Goal: Transaction & Acquisition: Book appointment/travel/reservation

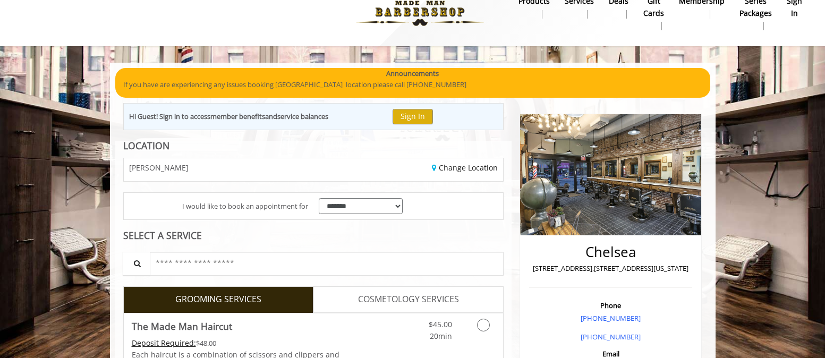
scroll to position [102, 0]
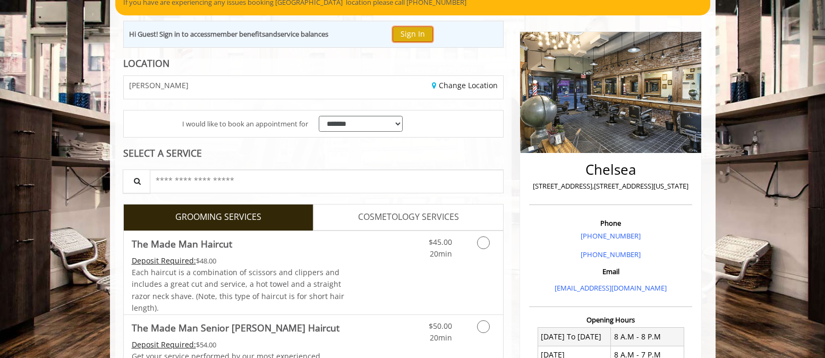
click at [431, 32] on button "Sign In" at bounding box center [413, 34] width 40 height 15
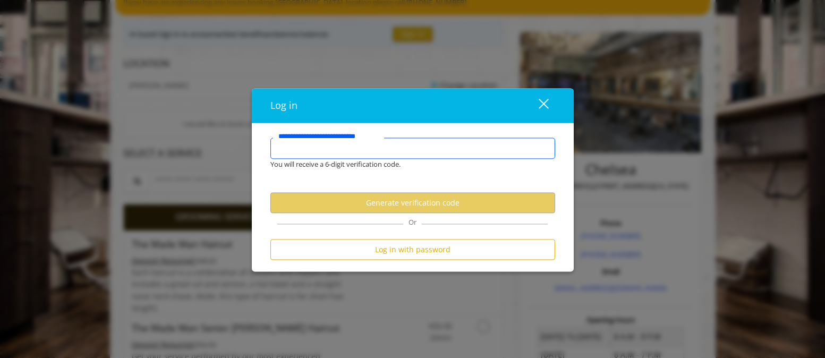
click at [348, 151] on input "**********" at bounding box center [412, 148] width 285 height 21
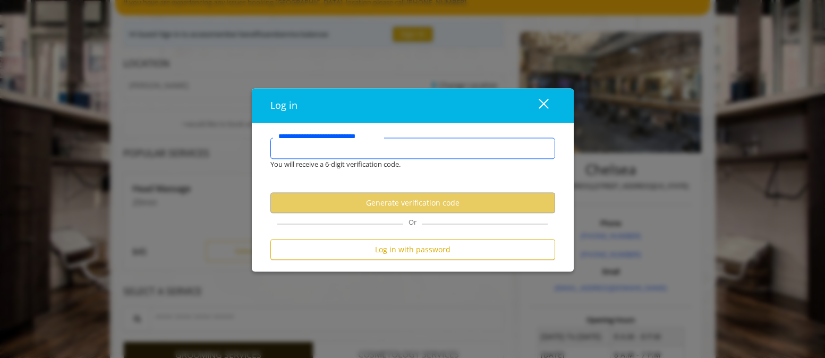
click at [348, 151] on input "**********" at bounding box center [412, 148] width 285 height 21
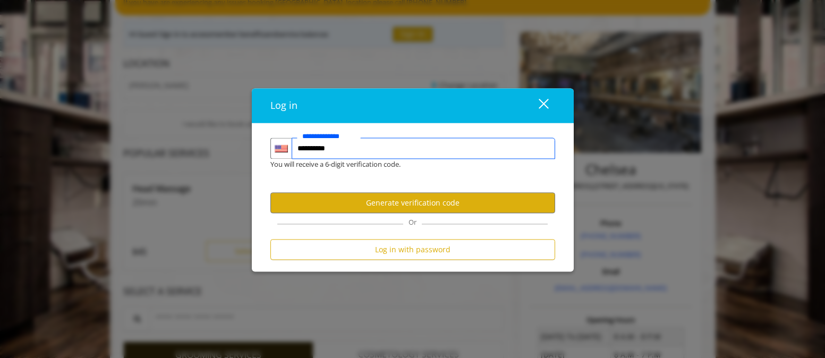
type input "**********"
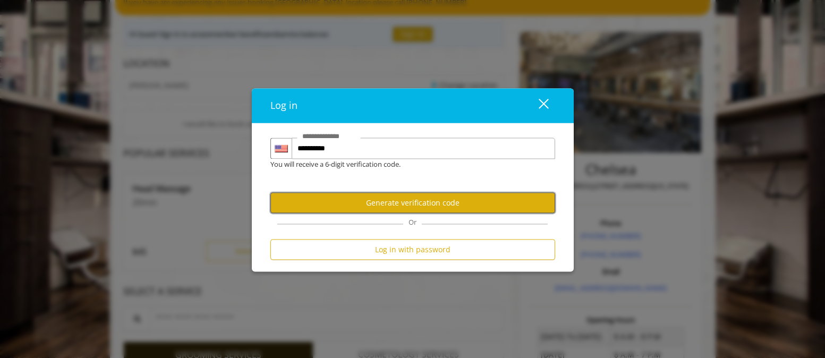
click at [380, 206] on button "Generate verification code" at bounding box center [412, 202] width 285 height 21
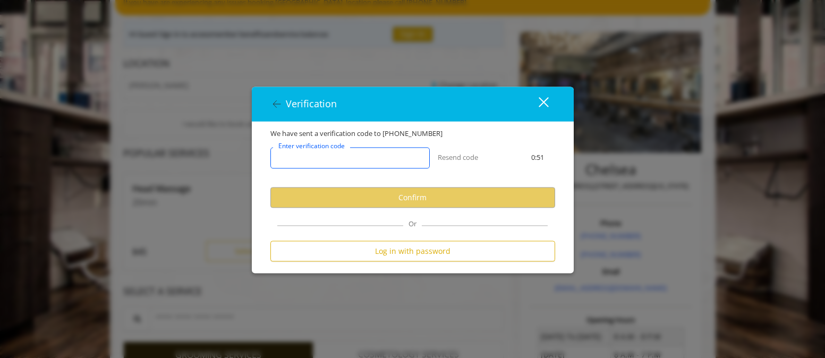
click at [400, 158] on input "Enter verification code" at bounding box center [349, 157] width 159 height 21
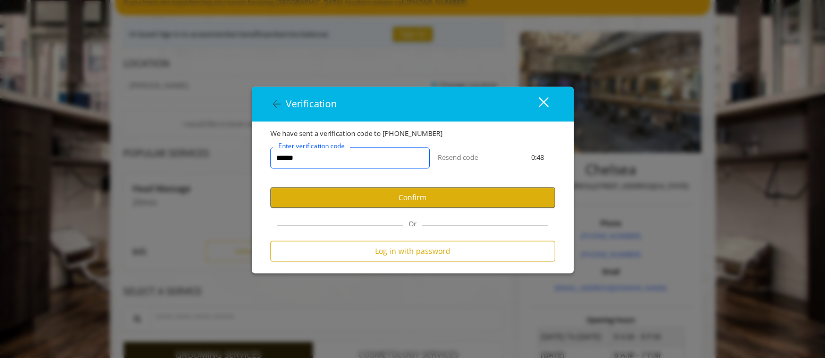
type input "******"
click at [406, 205] on button "Confirm" at bounding box center [412, 197] width 285 height 21
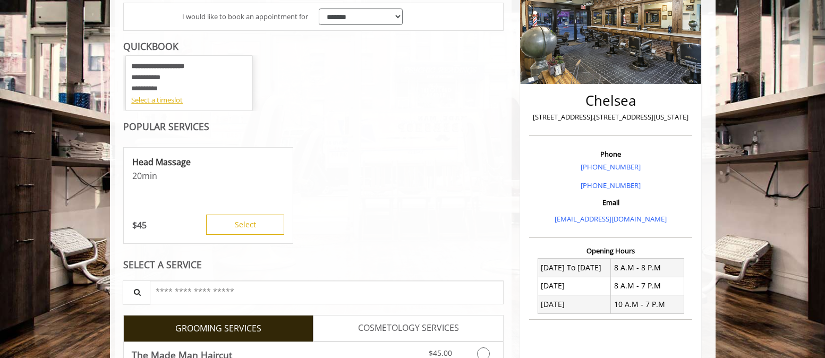
scroll to position [106, 0]
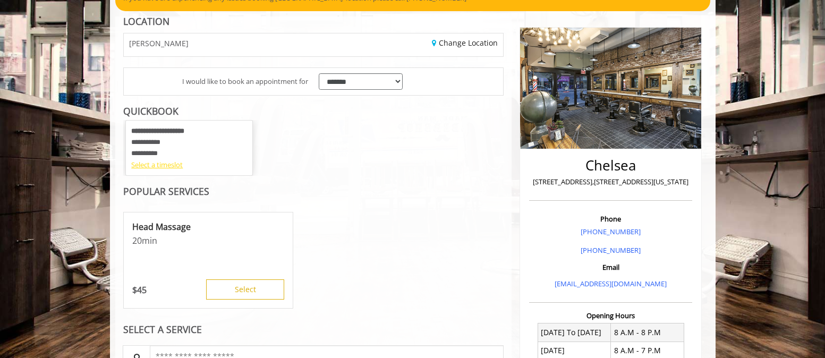
click at [155, 168] on div "Select a timeslot" at bounding box center [189, 164] width 116 height 11
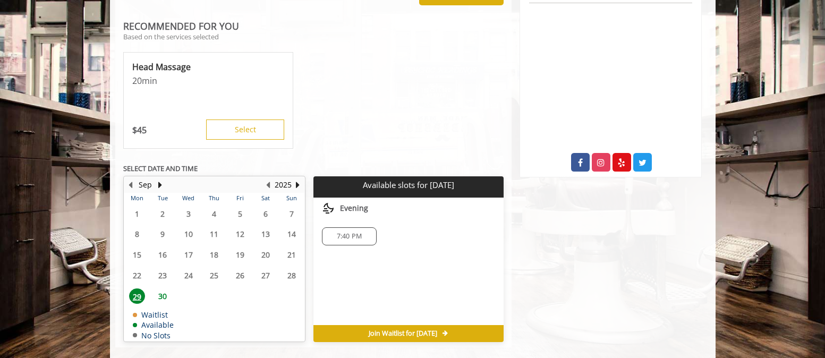
scroll to position [504, 0]
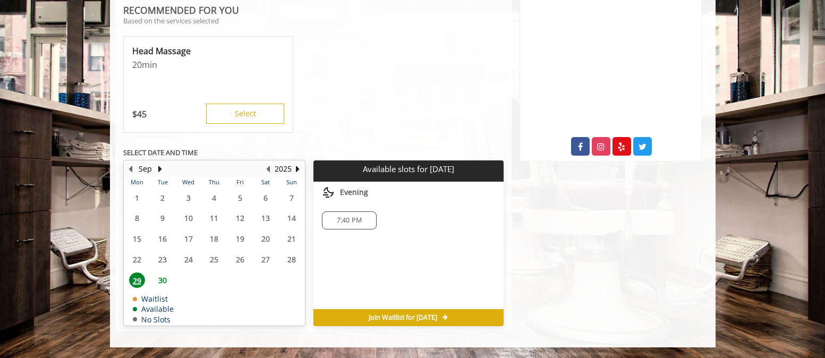
click at [166, 281] on span "30" at bounding box center [163, 280] width 16 height 15
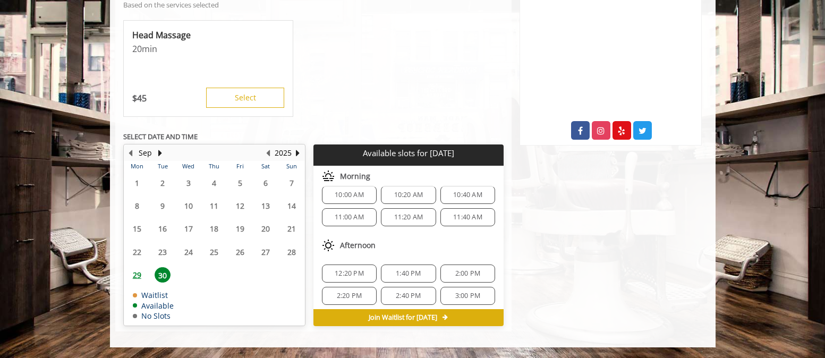
scroll to position [14, 0]
click at [296, 153] on button "Next Year" at bounding box center [298, 153] width 9 height 12
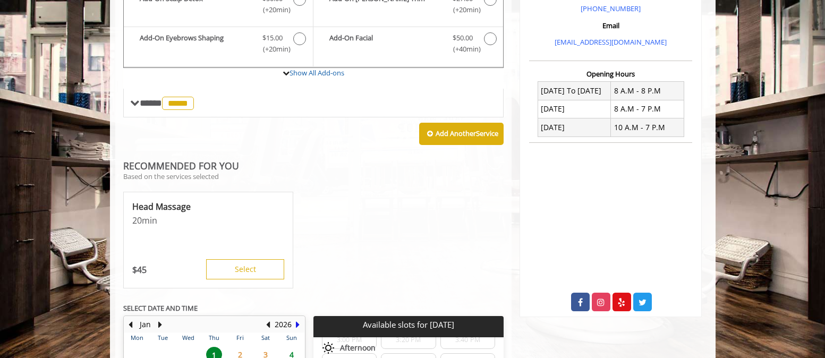
scroll to position [520, 0]
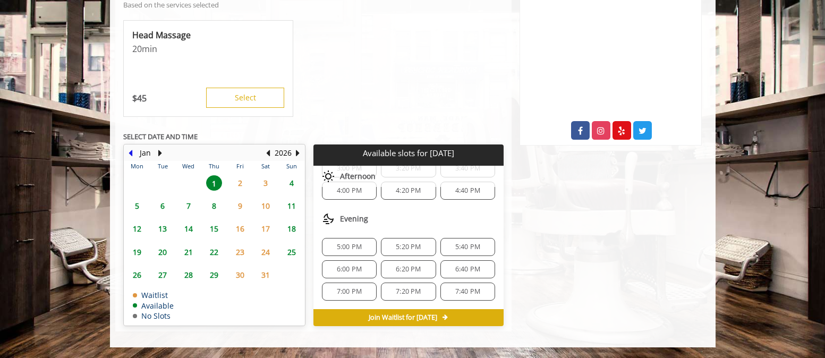
click at [130, 150] on button "Previous Month" at bounding box center [130, 153] width 9 height 12
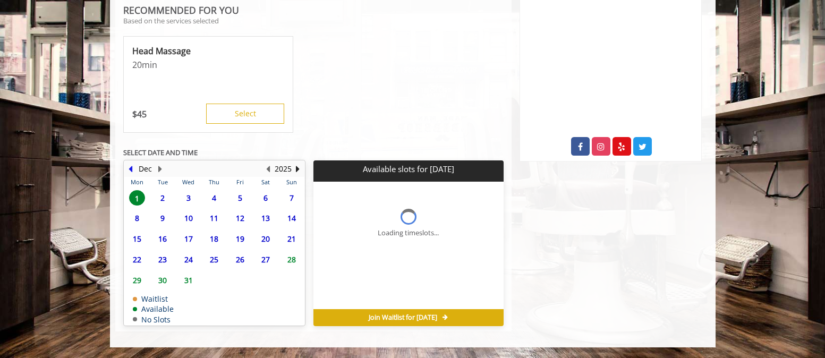
scroll to position [0, 0]
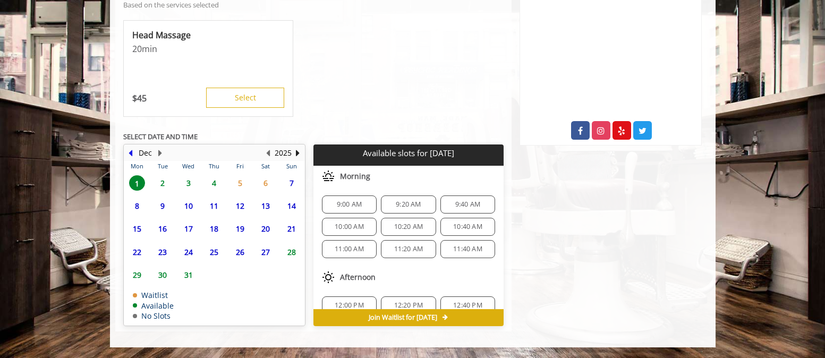
click at [132, 154] on button "Previous Month" at bounding box center [130, 153] width 9 height 12
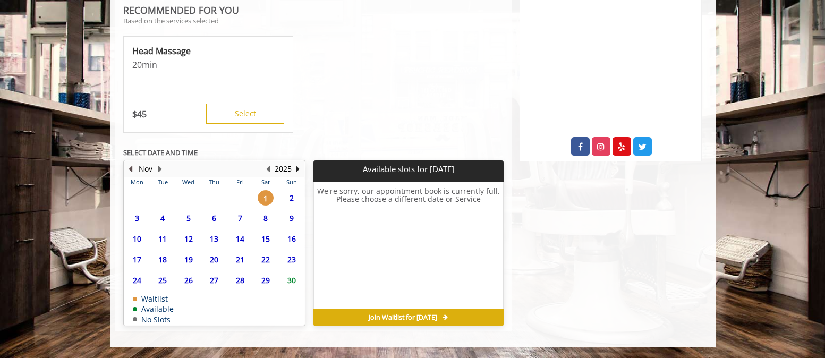
click at [130, 167] on button "Previous Month" at bounding box center [130, 169] width 9 height 12
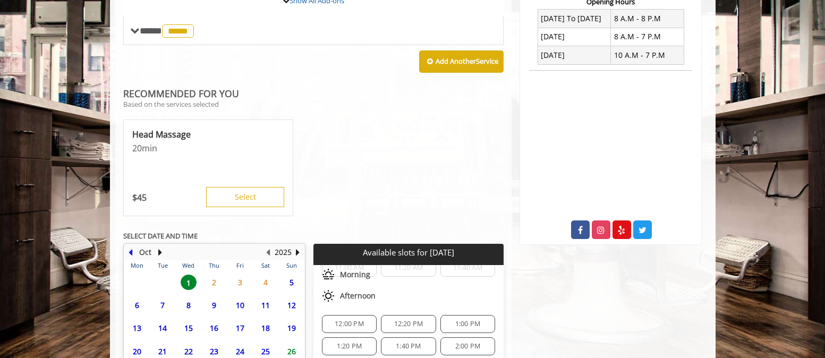
scroll to position [520, 0]
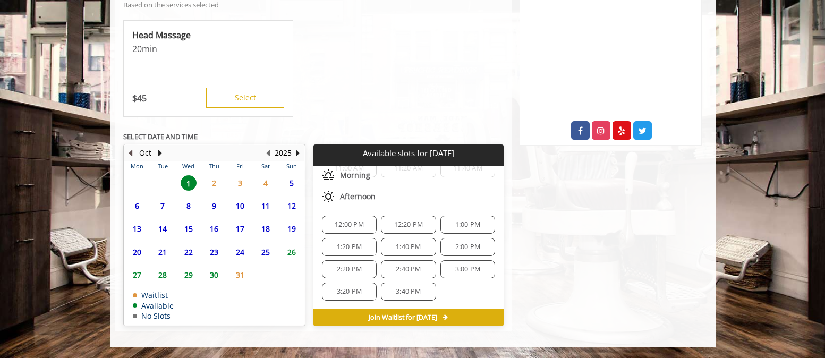
click at [131, 157] on button "Previous Month" at bounding box center [130, 153] width 9 height 12
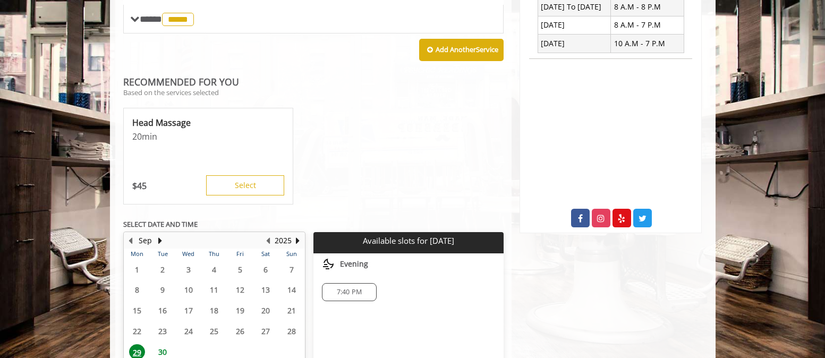
scroll to position [477, 0]
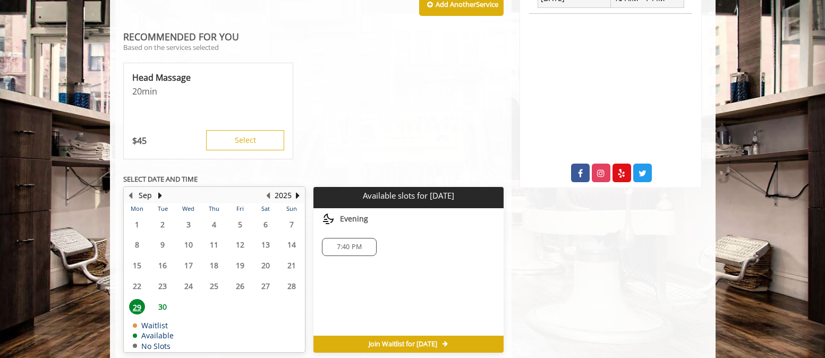
click at [163, 312] on span "30" at bounding box center [163, 306] width 16 height 15
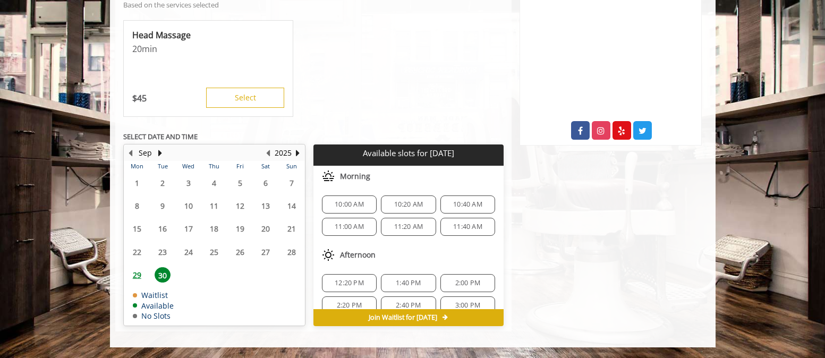
scroll to position [14, 0]
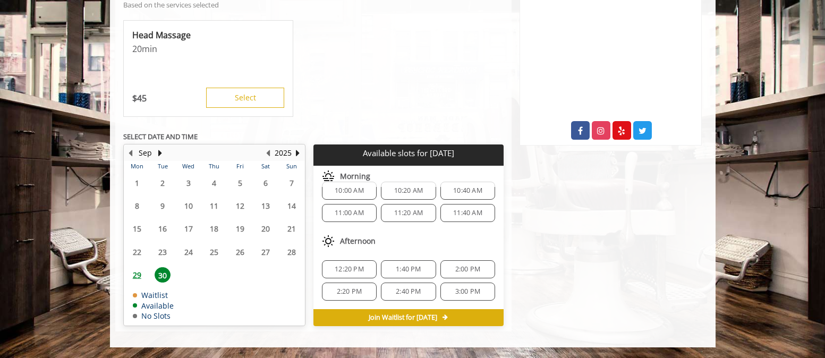
click at [140, 276] on span "29" at bounding box center [137, 274] width 16 height 15
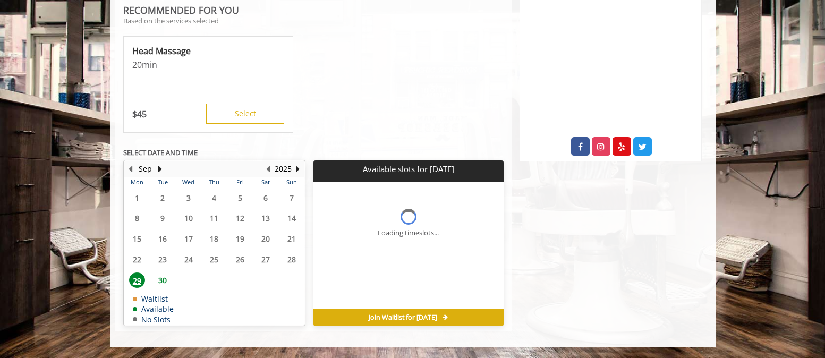
scroll to position [0, 0]
drag, startPoint x: 33, startPoint y: 222, endPoint x: 283, endPoint y: 71, distance: 291.6
